Goal: Contribute content: Contribute content

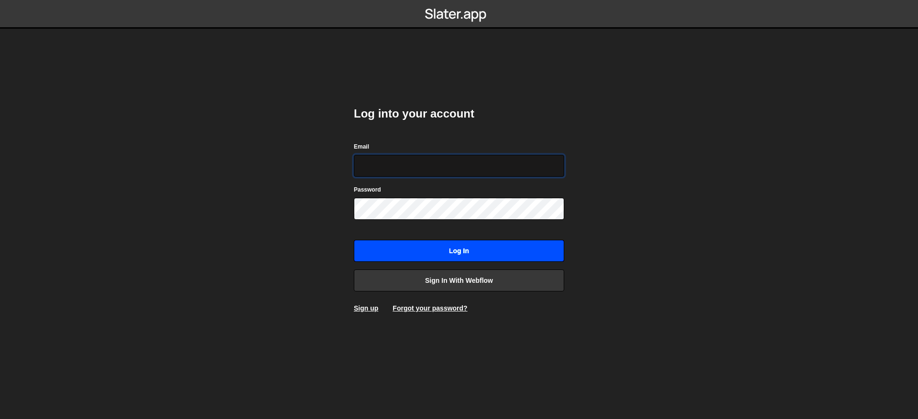
type input "[EMAIL_ADDRESS][DOMAIN_NAME]"
click at [458, 252] on input "Log in" at bounding box center [459, 251] width 210 height 22
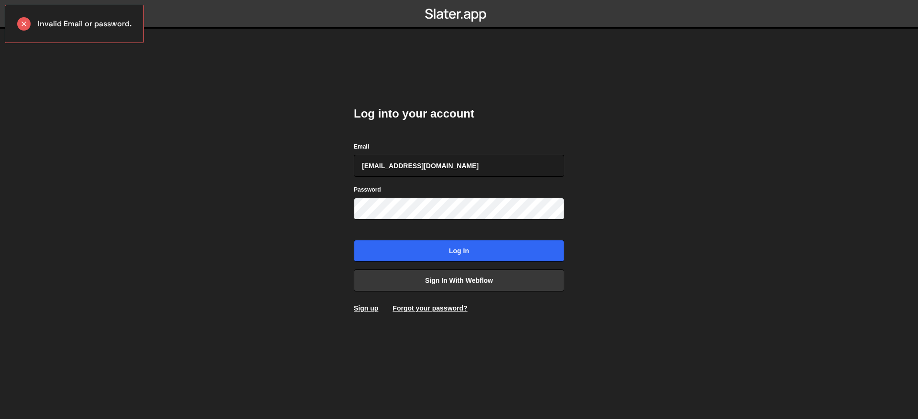
click at [460, 292] on div "Log into your account Email contact@muratdesigns.com Password Log in Sign in wi…" at bounding box center [459, 210] width 210 height 236
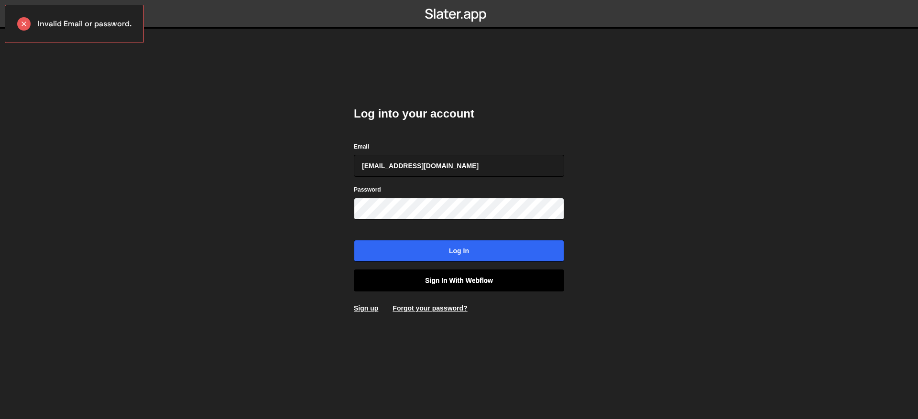
click at [463, 287] on link "Sign in with Webflow" at bounding box center [459, 281] width 210 height 22
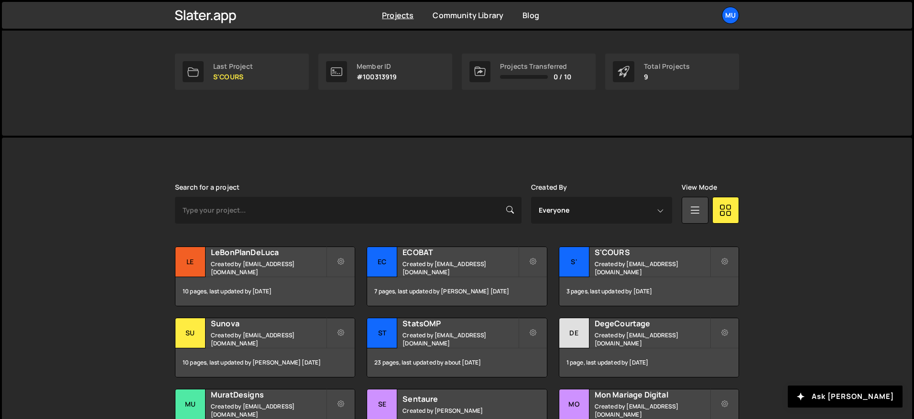
scroll to position [216, 0]
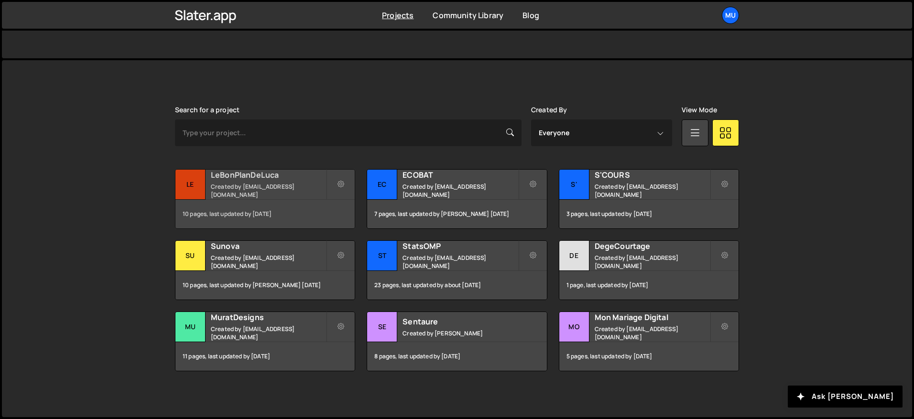
click at [238, 186] on div "LeBonPlanDeLuca Created by muratdesigns1@gmail.com" at bounding box center [264, 185] width 179 height 30
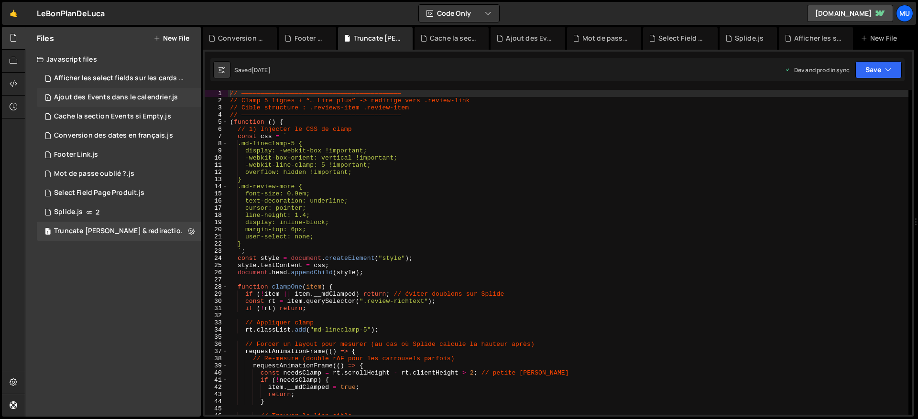
click at [123, 92] on div "1 Ajout des Events dans le calendrier.js 0" at bounding box center [119, 97] width 164 height 19
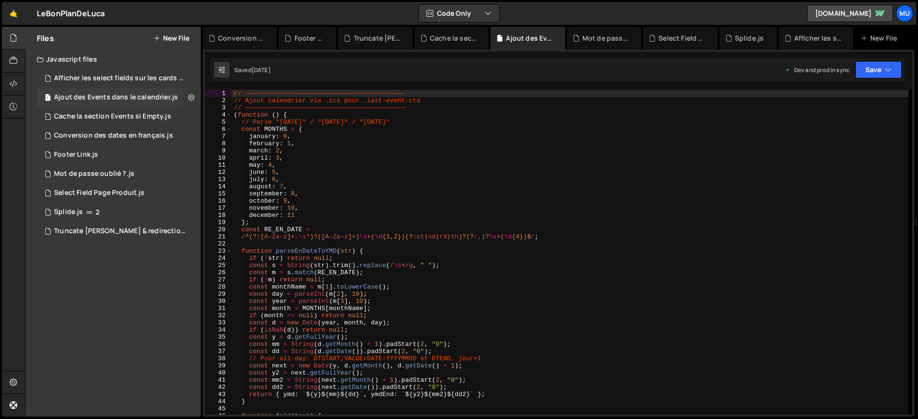
click at [188, 97] on icon at bounding box center [191, 97] width 7 height 9
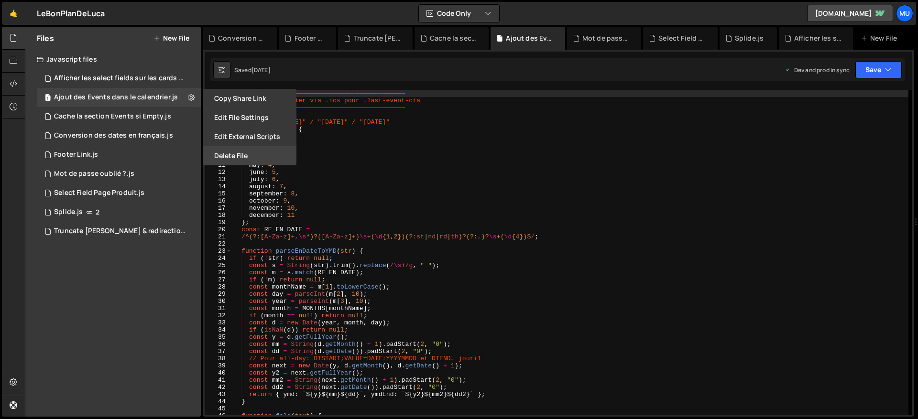
click at [233, 160] on button "Delete File" at bounding box center [250, 155] width 94 height 19
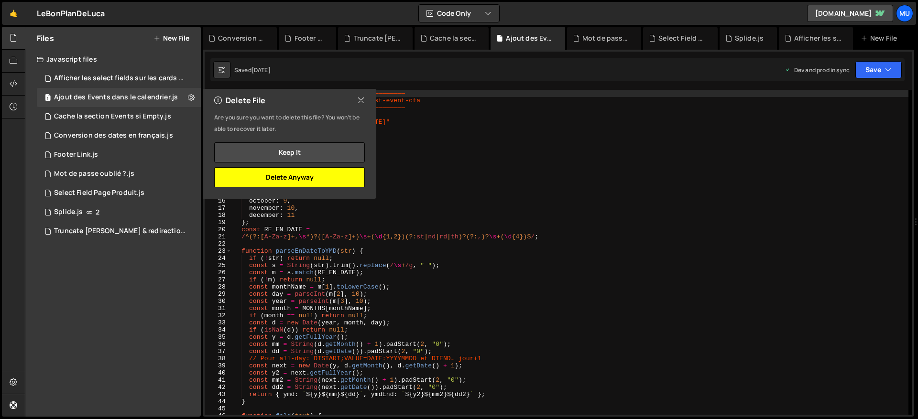
click at [289, 178] on button "Delete Anyway" at bounding box center [289, 177] width 151 height 20
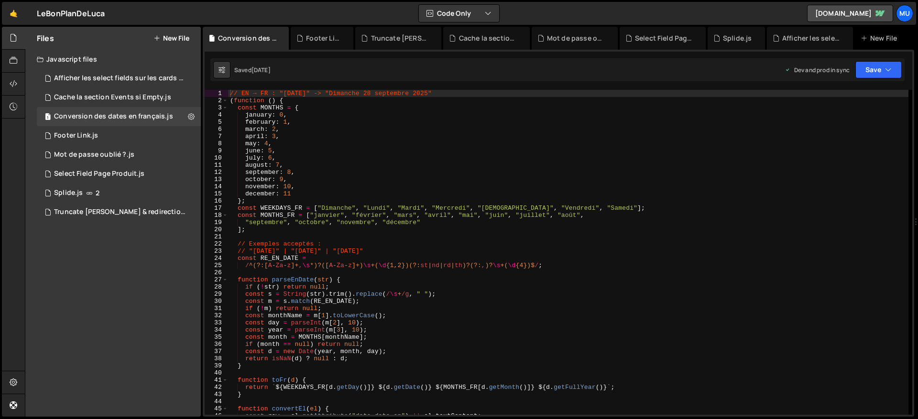
click at [393, 179] on div "// EN → FR : "Sunday, September 28, 2025" -> "Dimanche 28 septembre 2025" ( fun…" at bounding box center [568, 260] width 680 height 340
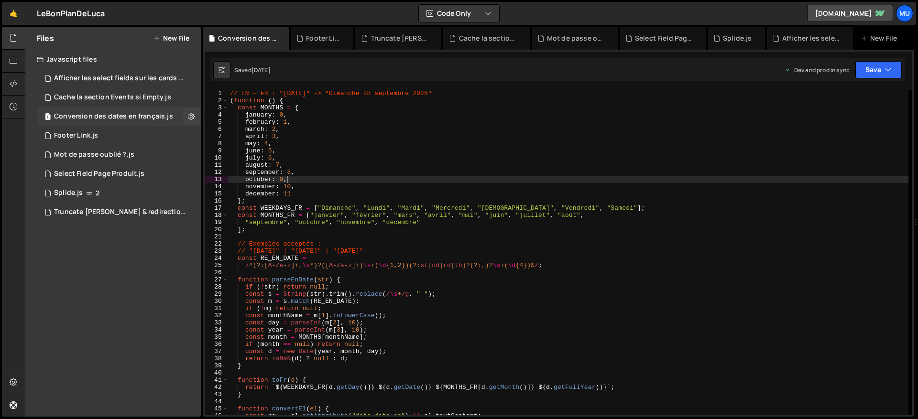
click at [124, 118] on div "Conversion des dates en français.js" at bounding box center [113, 116] width 119 height 9
click at [324, 156] on div "// EN → FR : "Sunday, September 28, 2025" -> "Dimanche 28 septembre 2025" ( fun…" at bounding box center [568, 260] width 680 height 340
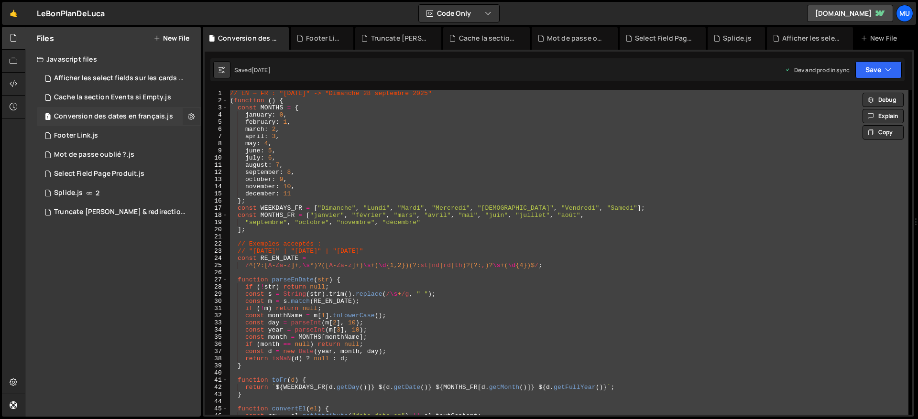
click at [190, 114] on icon at bounding box center [191, 116] width 7 height 9
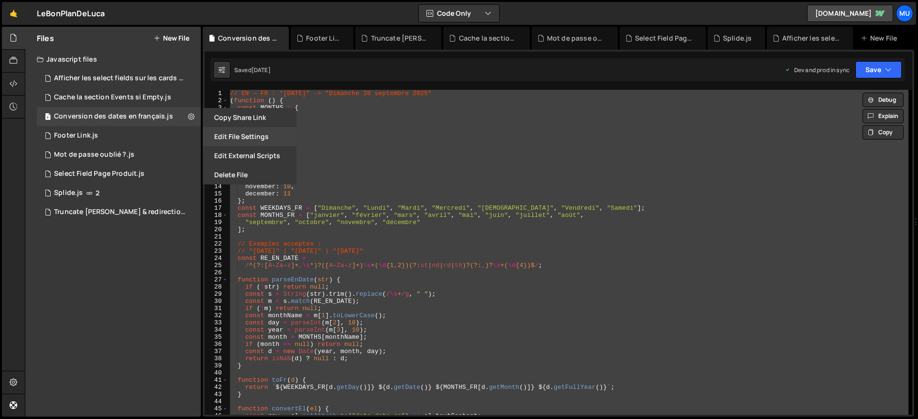
click at [239, 135] on button "Edit File Settings" at bounding box center [250, 136] width 94 height 19
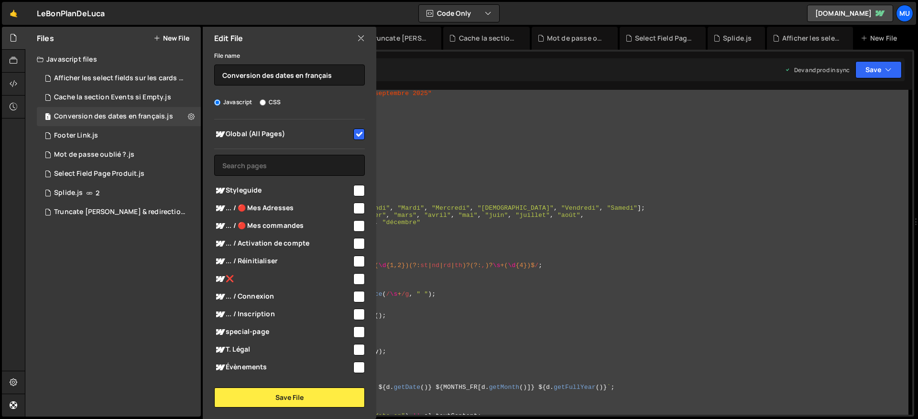
click at [367, 40] on div "Edit File" at bounding box center [290, 38] width 174 height 23
click at [361, 41] on icon at bounding box center [361, 38] width 8 height 11
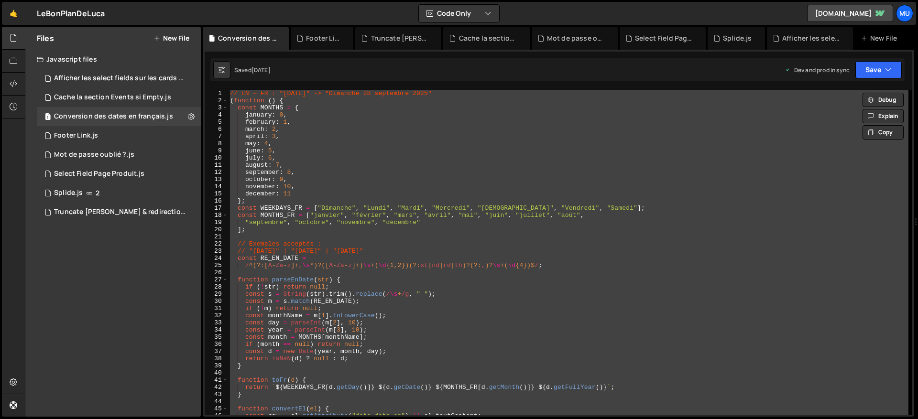
click at [376, 230] on div "// EN → FR : "Sunday, September 28, 2025" -> "Dimanche 28 septembre 2025" ( fun…" at bounding box center [568, 252] width 680 height 325
click at [631, 228] on div "// EN → FR : "Sunday, September 28, 2025" -> "Dimanche 28 septembre 2025" ( fun…" at bounding box center [568, 252] width 680 height 325
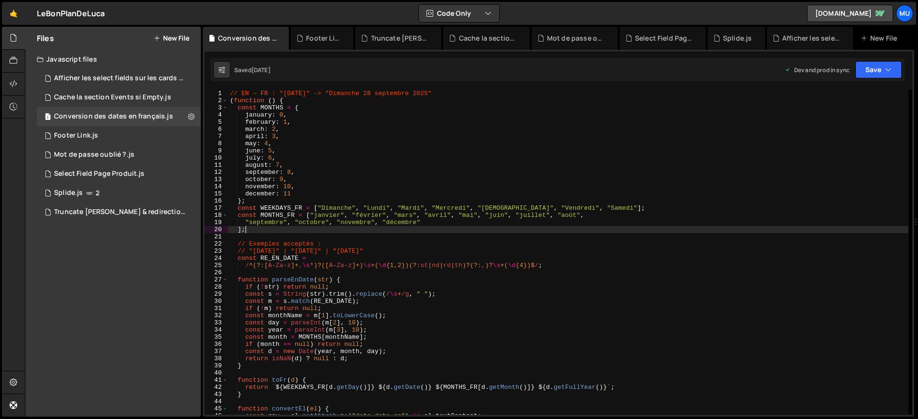
type textarea "})();"
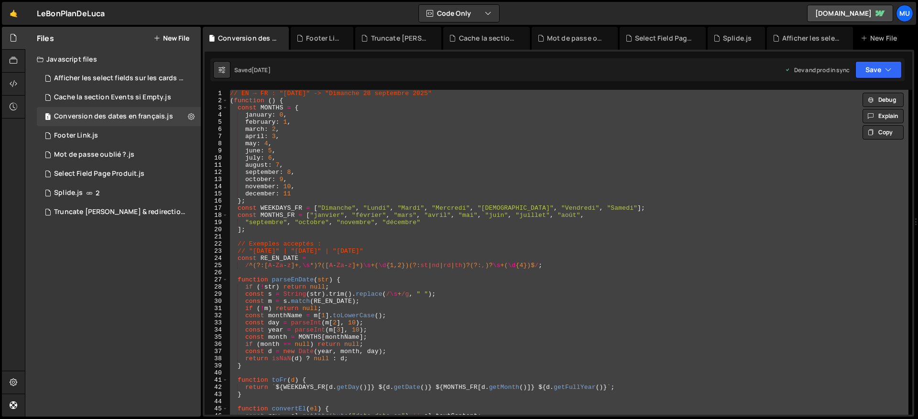
paste textarea
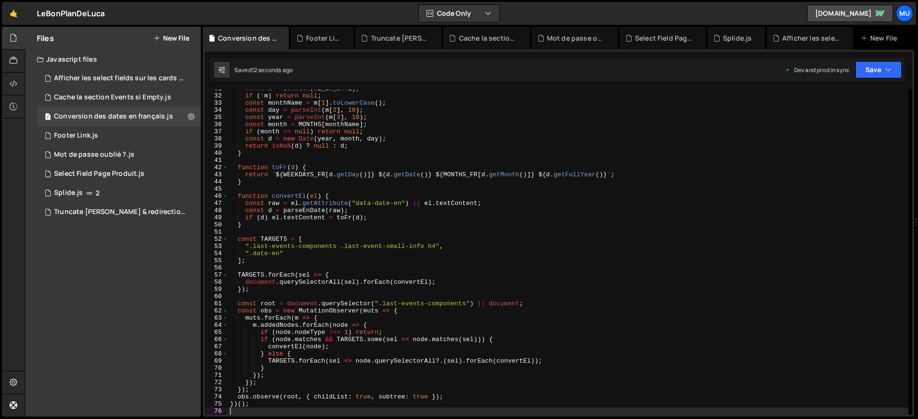
click at [672, 176] on div "const m = s . match ( RE_EN_DATE ) ; if ( ! m ) return null ; const monthName =…" at bounding box center [568, 255] width 680 height 340
type textarea "return `${WEEKDAYS_FR[d.getDay()]} ${d.getDate()} ${MONTHS_FR[d.getMonth()]} ${…"
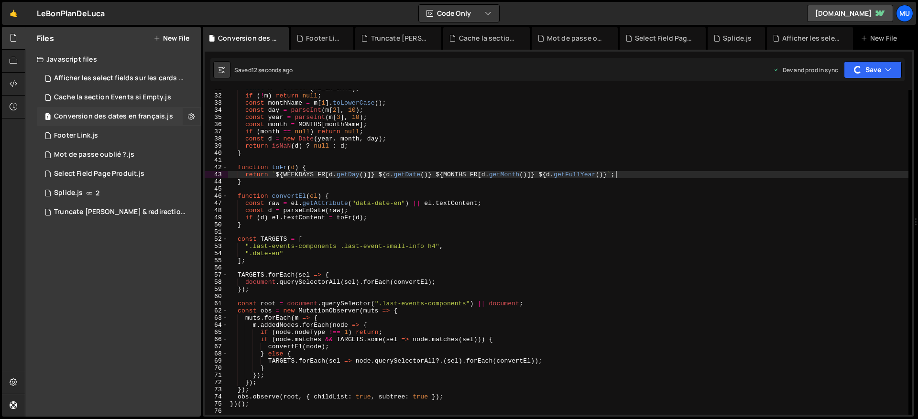
click at [189, 116] on icon at bounding box center [191, 116] width 7 height 9
type input "Conversion des dates en français"
radio input "true"
checkbox input "true"
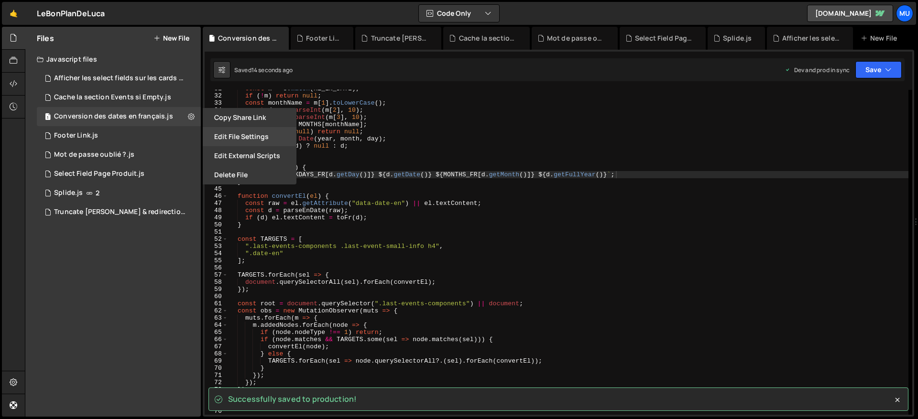
click at [250, 140] on button "Edit File Settings" at bounding box center [250, 136] width 94 height 19
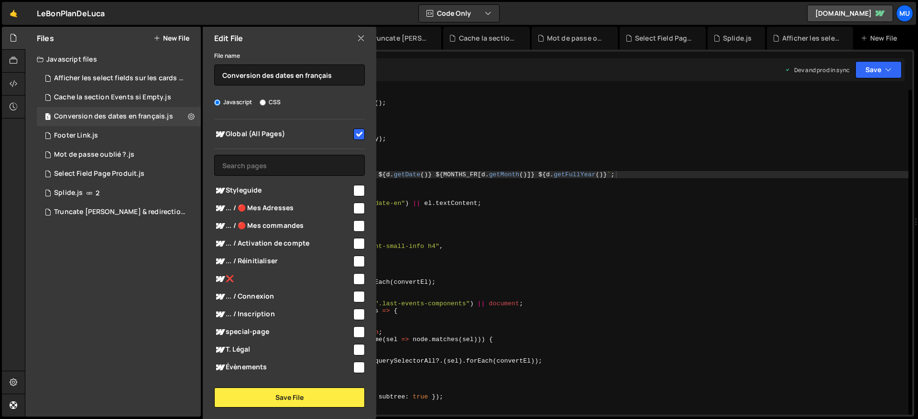
click at [359, 38] on icon at bounding box center [361, 38] width 8 height 11
